Goal: Find contact information

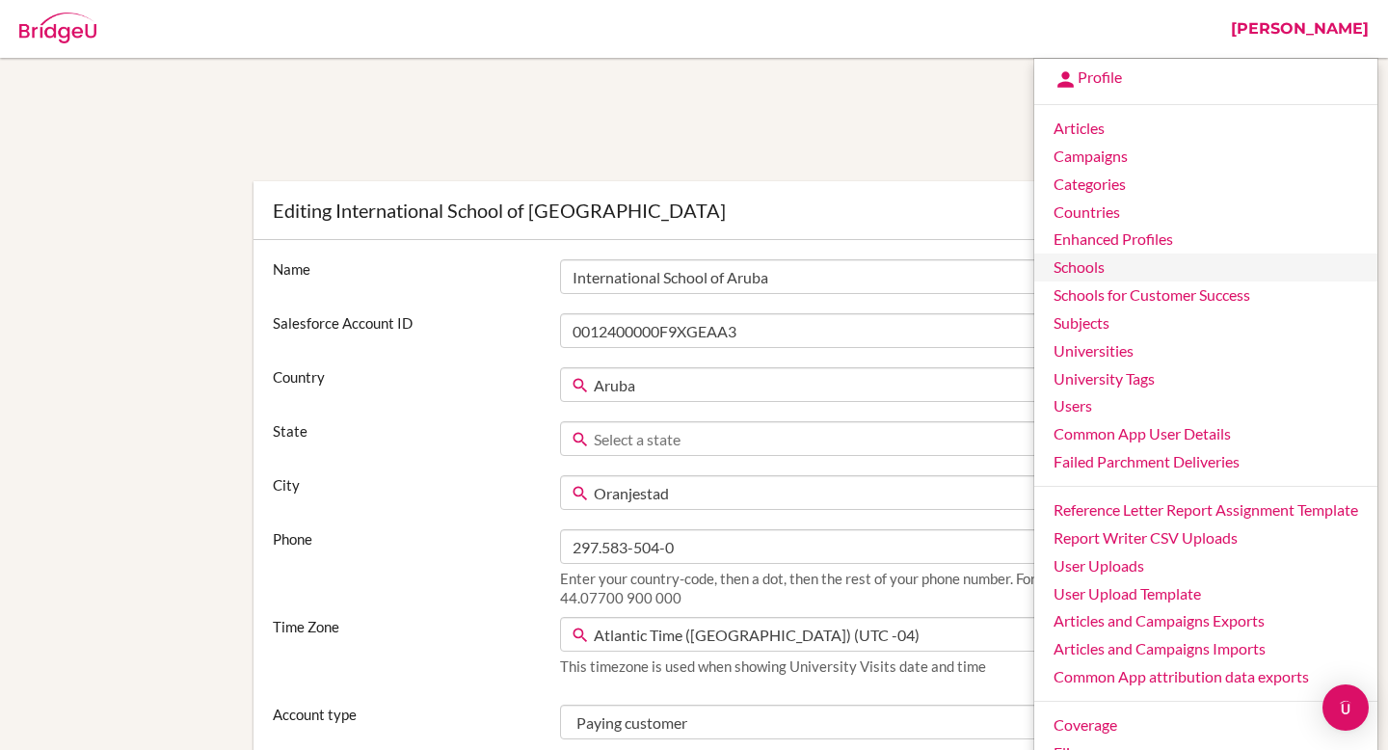
click at [1094, 258] on link "Schools" at bounding box center [1206, 268] width 343 height 28
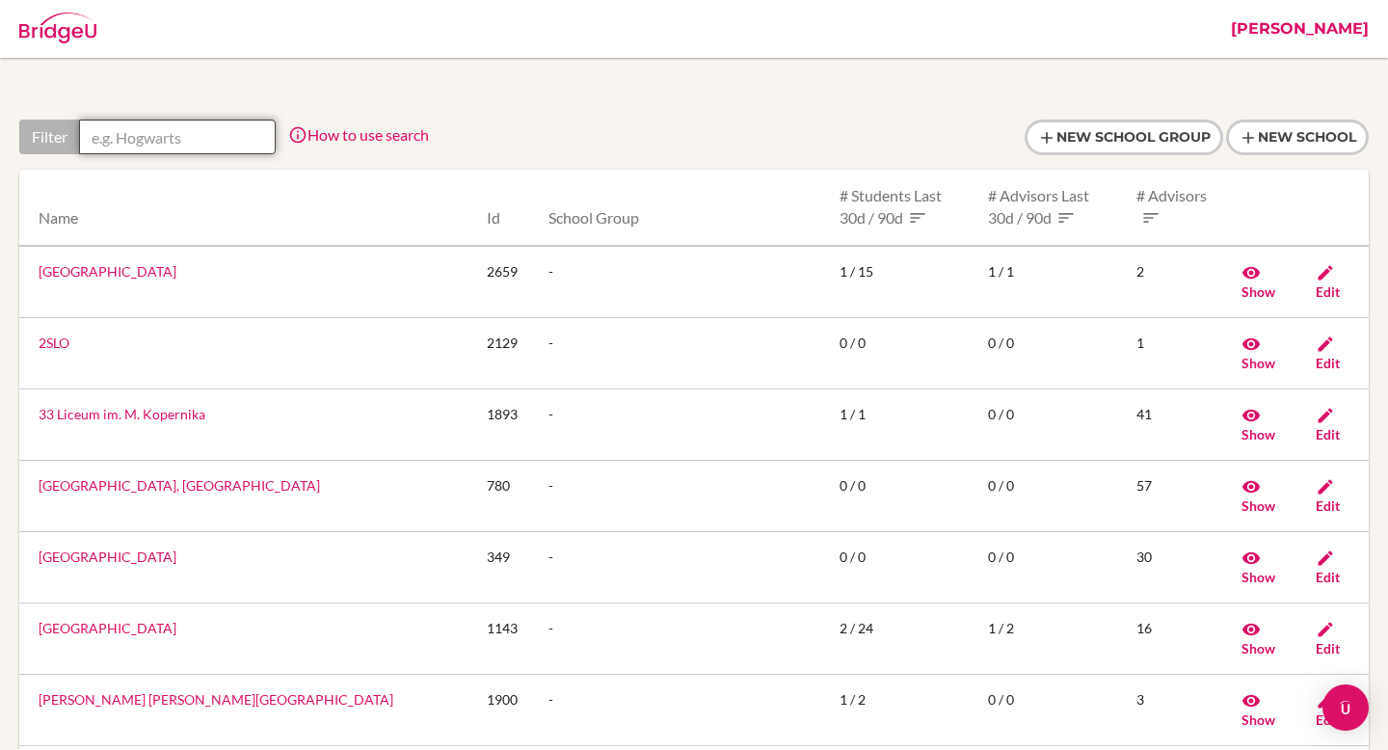
click at [200, 133] on input "text" at bounding box center [177, 137] width 197 height 35
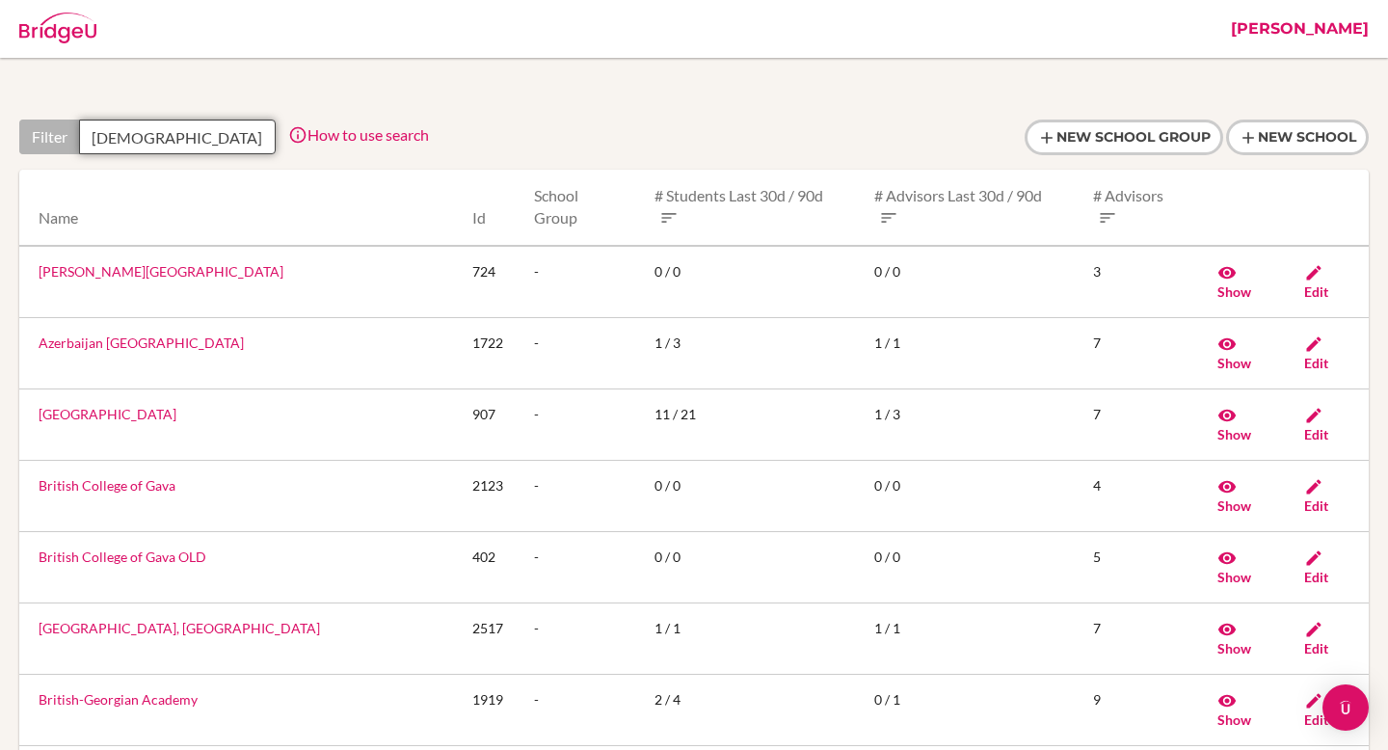
type input "British School of [GEOGRAPHIC_DATA]"
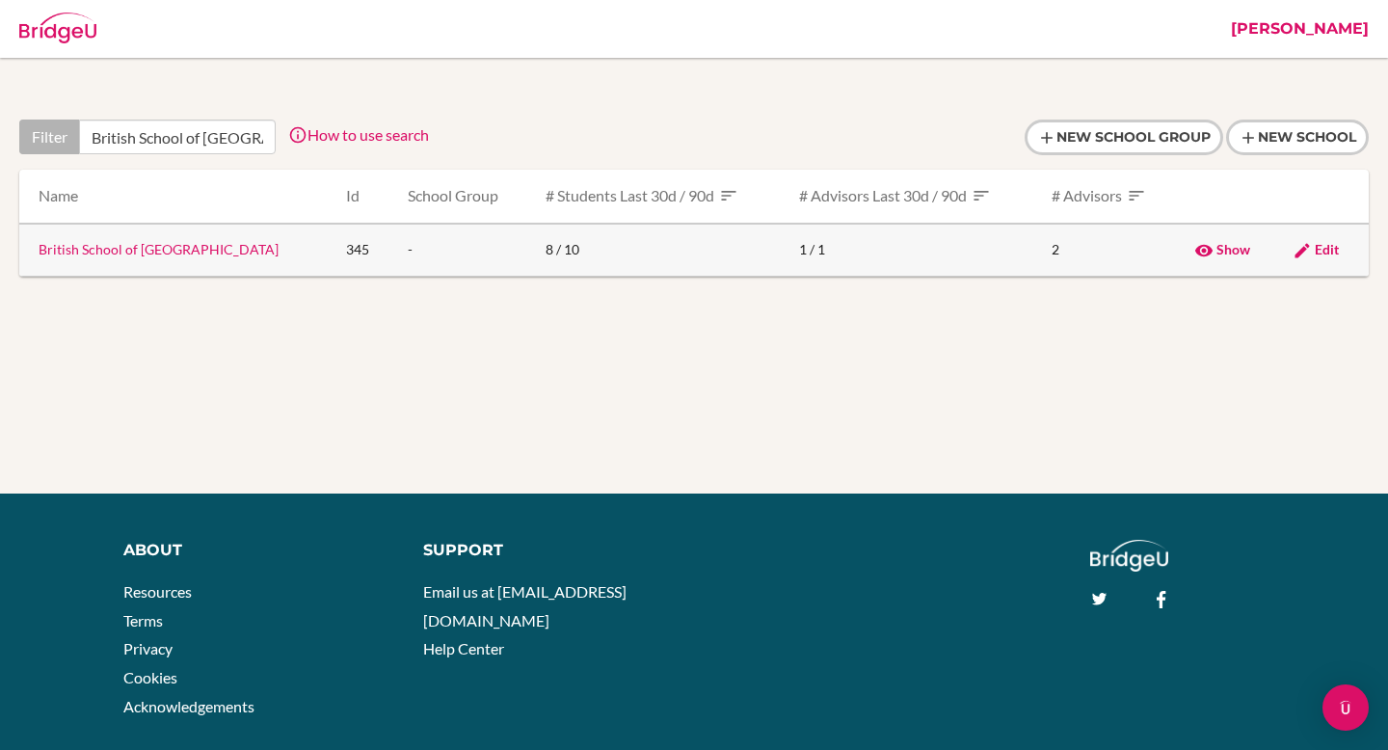
click at [131, 249] on link "British School of Costa Rica" at bounding box center [159, 249] width 240 height 16
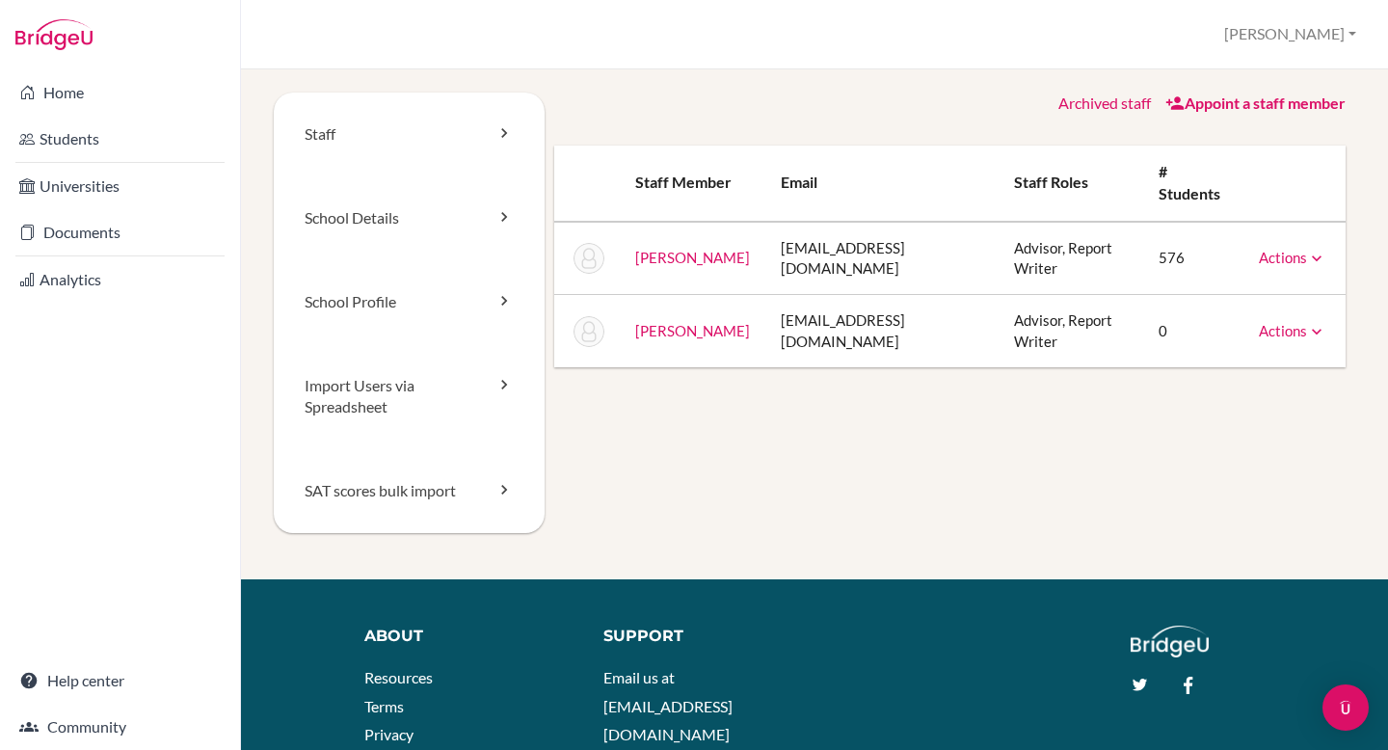
click at [931, 260] on td "[EMAIL_ADDRESS][DOMAIN_NAME]" at bounding box center [883, 258] width 234 height 73
click at [931, 260] on td "abaumgartner@bscr.ed.cr" at bounding box center [883, 258] width 234 height 73
copy tr "abaumgartner@bscr.ed.cr"
